Goal: Transaction & Acquisition: Purchase product/service

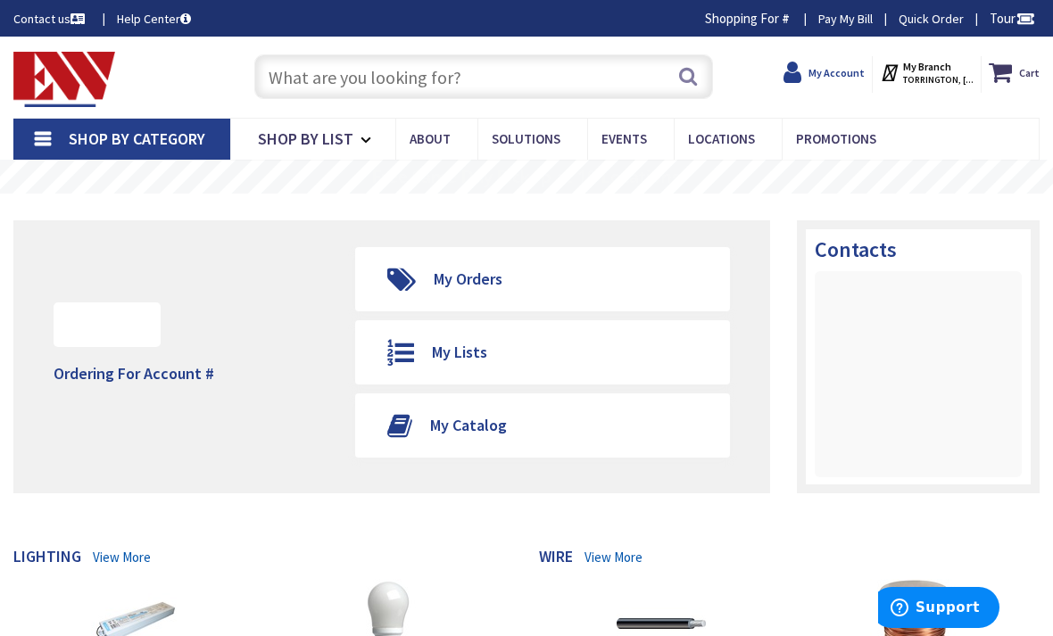
type input "[GEOGRAPHIC_DATA], [GEOGRAPHIC_DATA]"
click at [579, 61] on input "text" at bounding box center [484, 76] width 460 height 45
click at [551, 70] on input "text" at bounding box center [484, 76] width 460 height 45
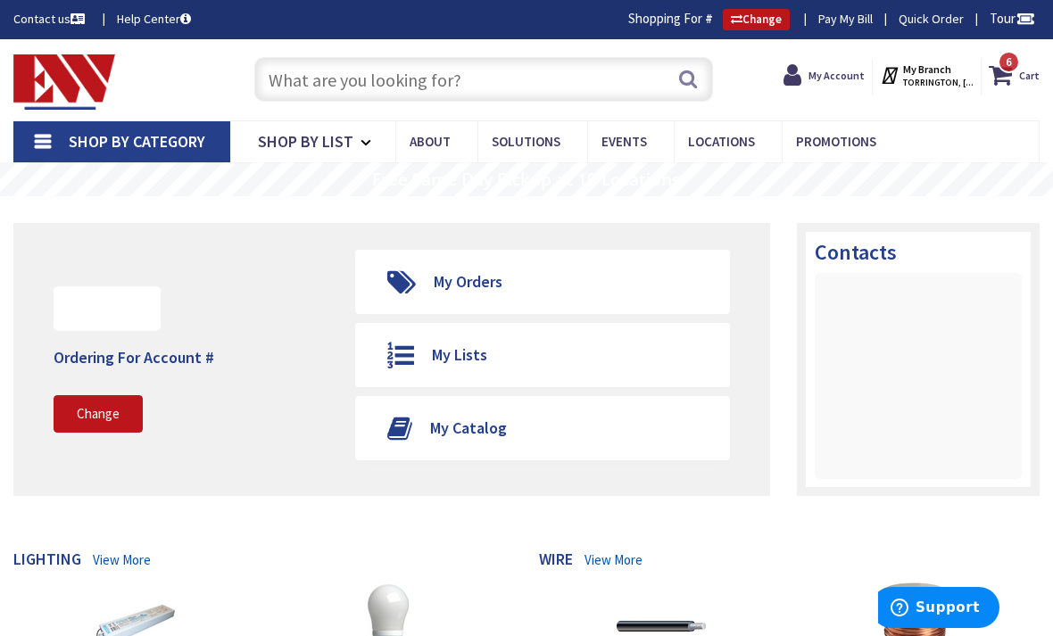
click at [372, 74] on input "text" at bounding box center [484, 79] width 460 height 45
paste input "Insulated) 2" Zinc Die Cast Rigid Watertight Hub w/ Insulated Throat"
type input "Insulated) 2" Zinc Die Cast Rigid Watertight Hub w/ Insulated Throat"
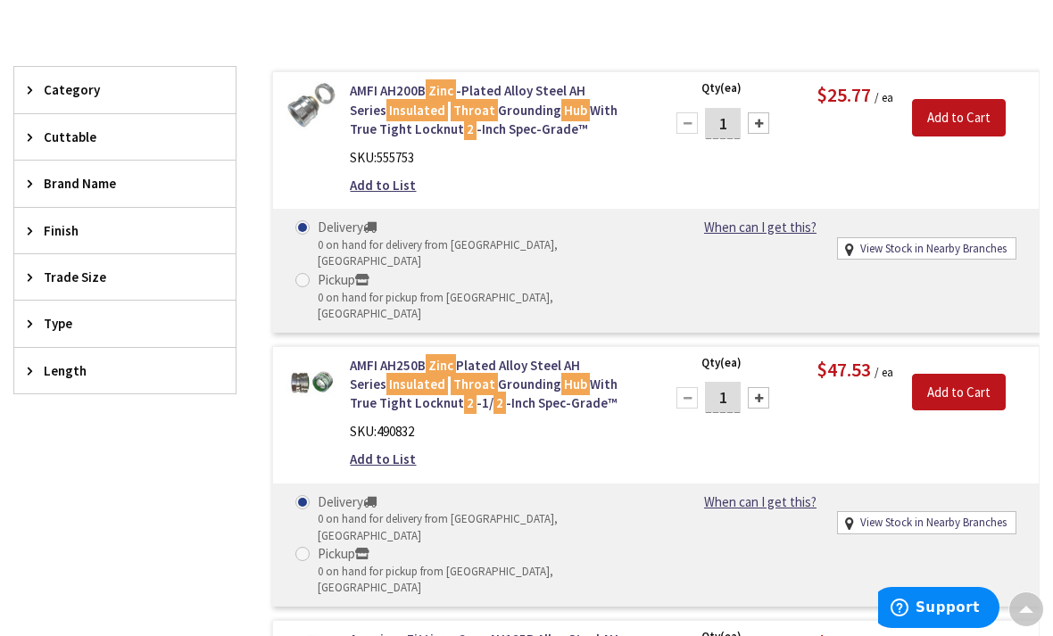
scroll to position [466, 0]
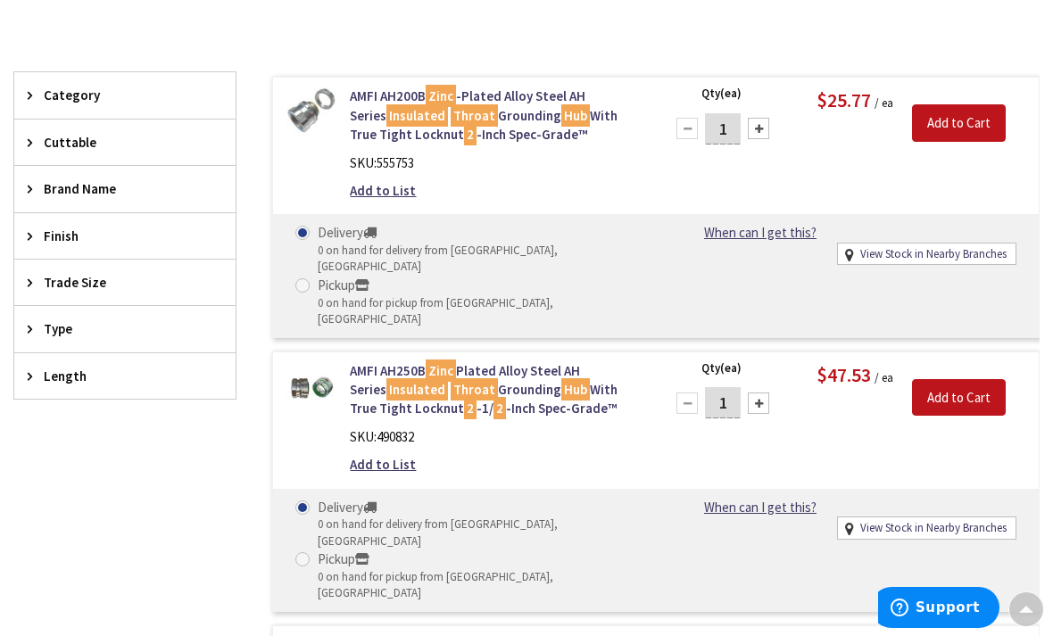
click at [308, 125] on img at bounding box center [311, 112] width 50 height 50
